Goal: Task Accomplishment & Management: Use online tool/utility

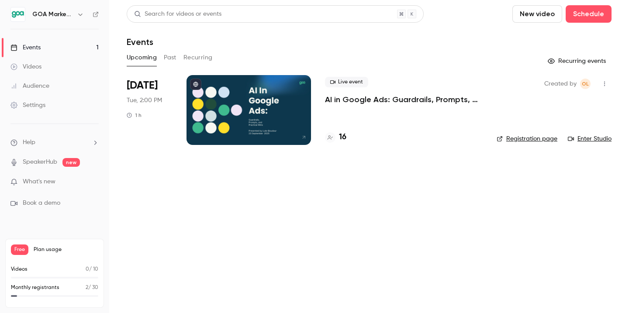
click at [436, 100] on p "AI in Google Ads: Guardrails, Prompts, and Practical Wins" at bounding box center [404, 99] width 158 height 10
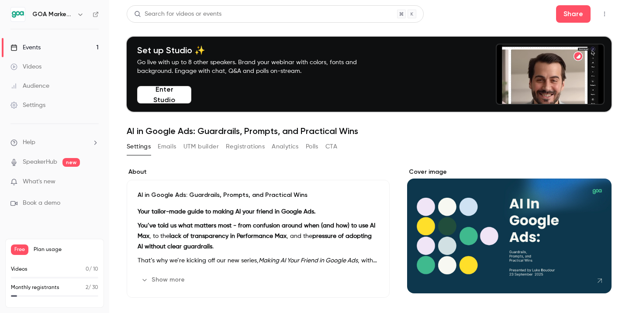
click at [183, 90] on button "Enter Studio" at bounding box center [164, 94] width 54 height 17
